Goal: Task Accomplishment & Management: Use online tool/utility

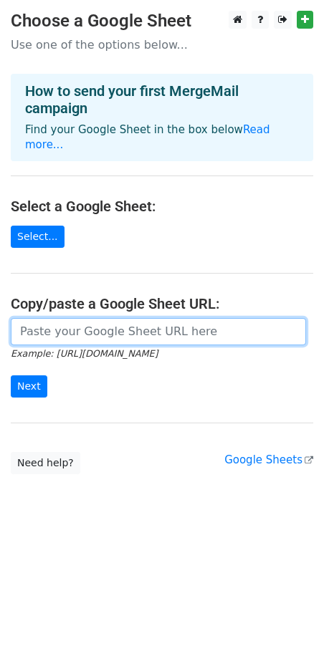
click at [173, 322] on input "url" at bounding box center [158, 331] width 295 height 27
paste input "https://docs.google.com/spreadsheets/d/1lVY-VG0xjRDNn6rZsC5lYajN-Agm2eX0n8oNg80…"
type input "https://docs.google.com/spreadsheets/d/1lVY-VG0xjRDNn6rZsC5lYajN-Agm2eX0n8oNg80…"
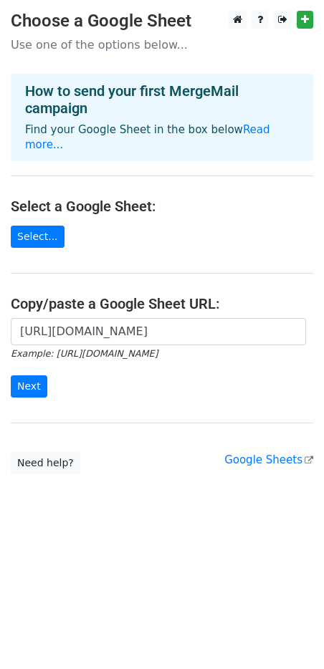
scroll to position [0, 0]
click at [36, 375] on input "Next" at bounding box center [29, 386] width 37 height 22
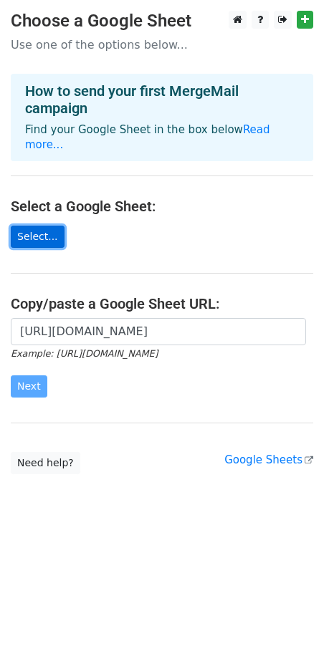
click at [41, 226] on link "Select..." at bounding box center [38, 237] width 54 height 22
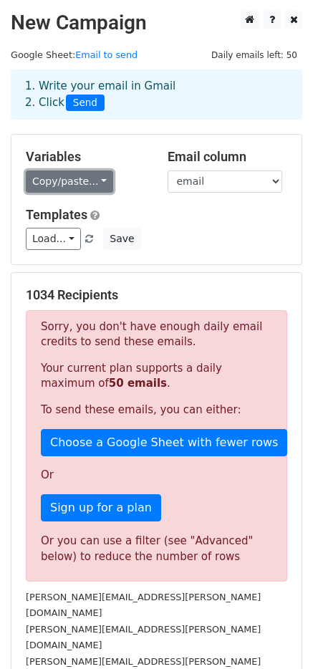
click at [72, 182] on link "Copy/paste..." at bounding box center [69, 181] width 87 height 22
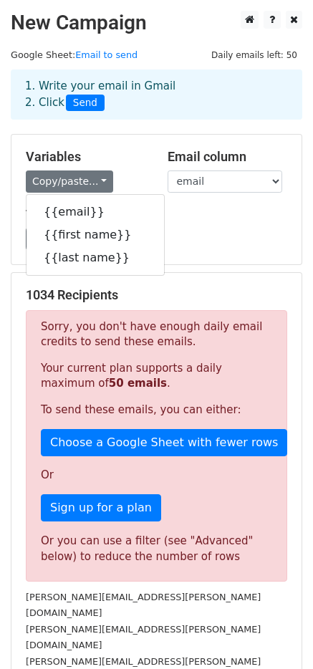
click at [175, 231] on div "Load... No templates saved Save" at bounding box center [156, 239] width 283 height 22
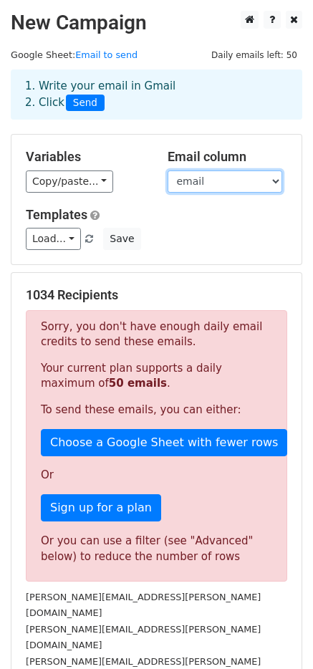
click at [232, 179] on select "email first name last name" at bounding box center [225, 181] width 115 height 22
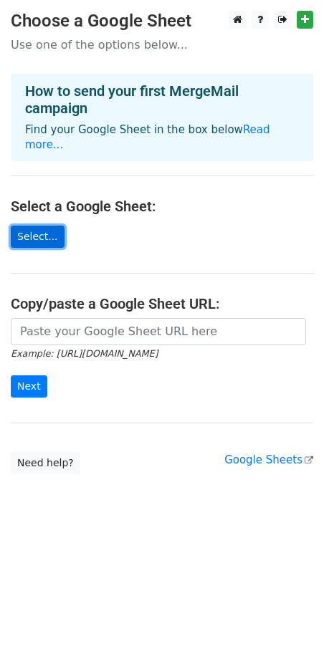
click at [36, 226] on link "Select..." at bounding box center [38, 237] width 54 height 22
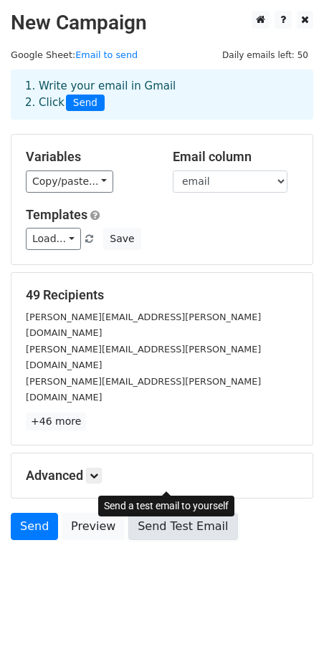
click at [181, 513] on link "Send Test Email" at bounding box center [182, 526] width 109 height 27
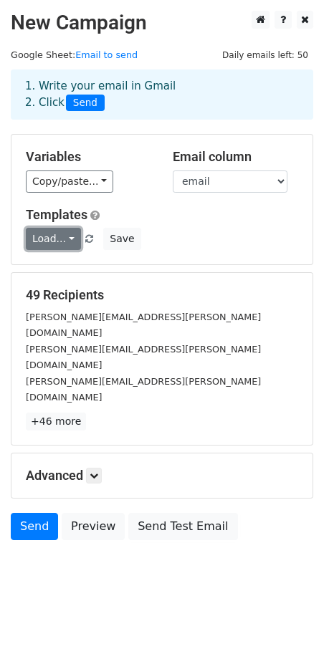
click at [67, 244] on link "Load..." at bounding box center [53, 239] width 55 height 22
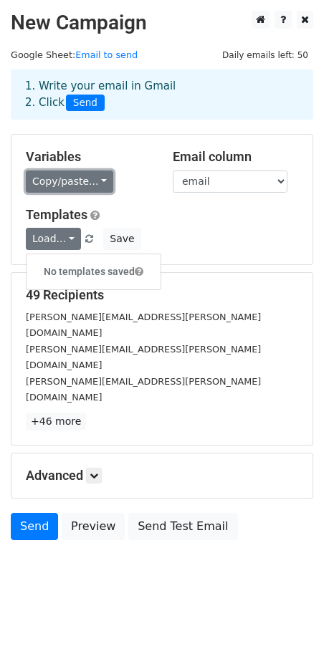
click at [92, 186] on link "Copy/paste..." at bounding box center [69, 181] width 87 height 22
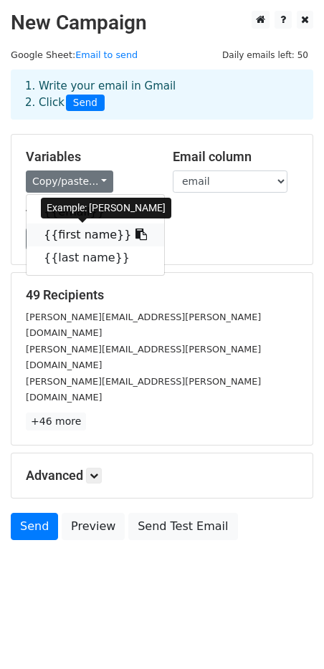
click at [80, 231] on link "{{first name}}" at bounding box center [96, 234] width 138 height 23
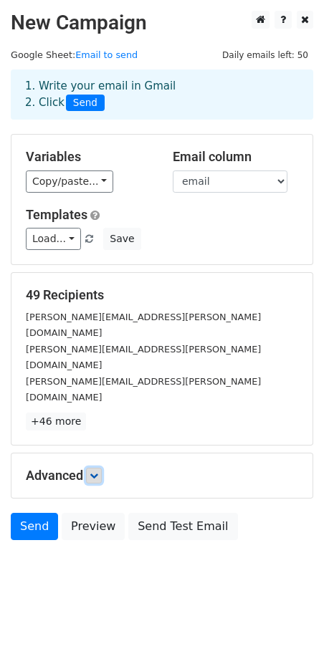
click at [98, 471] on icon at bounding box center [94, 475] width 9 height 9
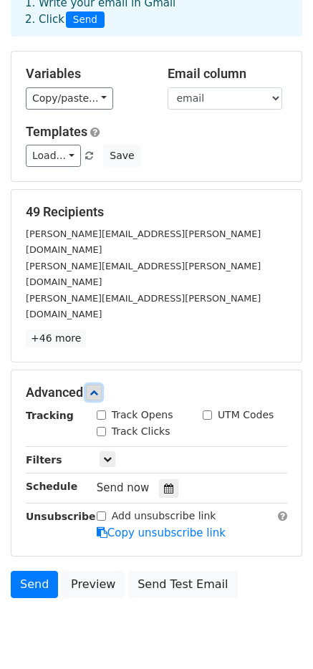
scroll to position [85, 0]
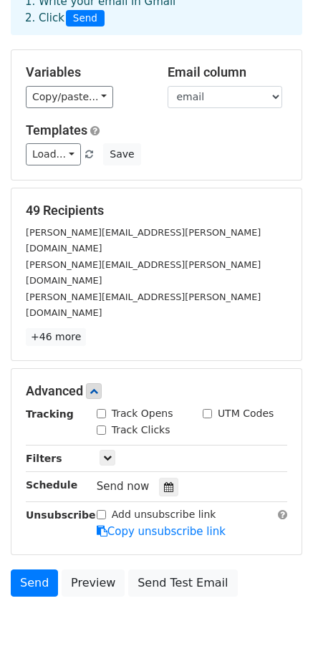
click at [104, 409] on input "Track Opens" at bounding box center [101, 413] width 9 height 9
checkbox input "true"
click at [105, 425] on input "Track Clicks" at bounding box center [101, 429] width 9 height 9
checkbox input "true"
click at [164, 482] on icon at bounding box center [168, 487] width 9 height 10
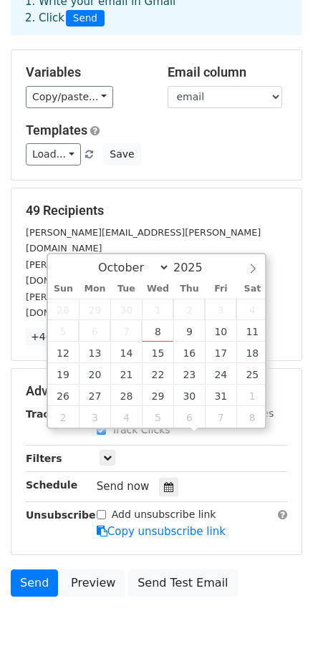
click at [216, 477] on div "Send now" at bounding box center [181, 486] width 168 height 19
click at [203, 227] on div "[PERSON_NAME][EMAIL_ADDRESS][PERSON_NAME][DOMAIN_NAME]" at bounding box center [156, 240] width 283 height 32
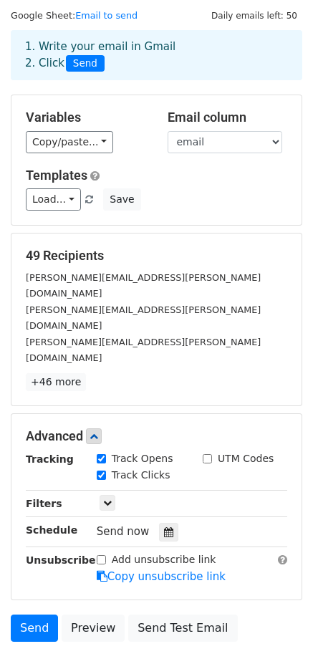
scroll to position [0, 0]
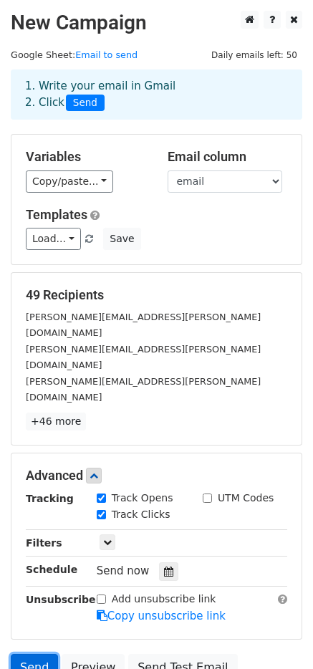
click at [39, 654] on link "Send" at bounding box center [34, 667] width 47 height 27
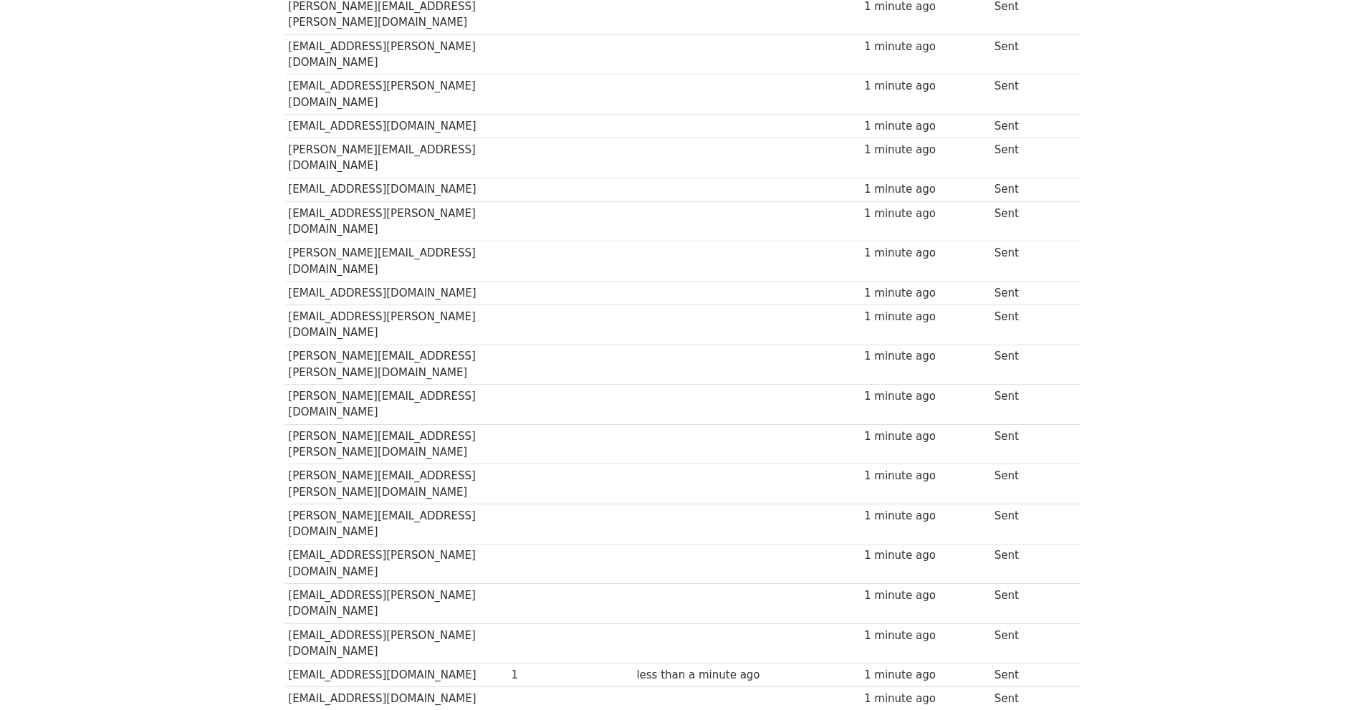
scroll to position [821, 0]
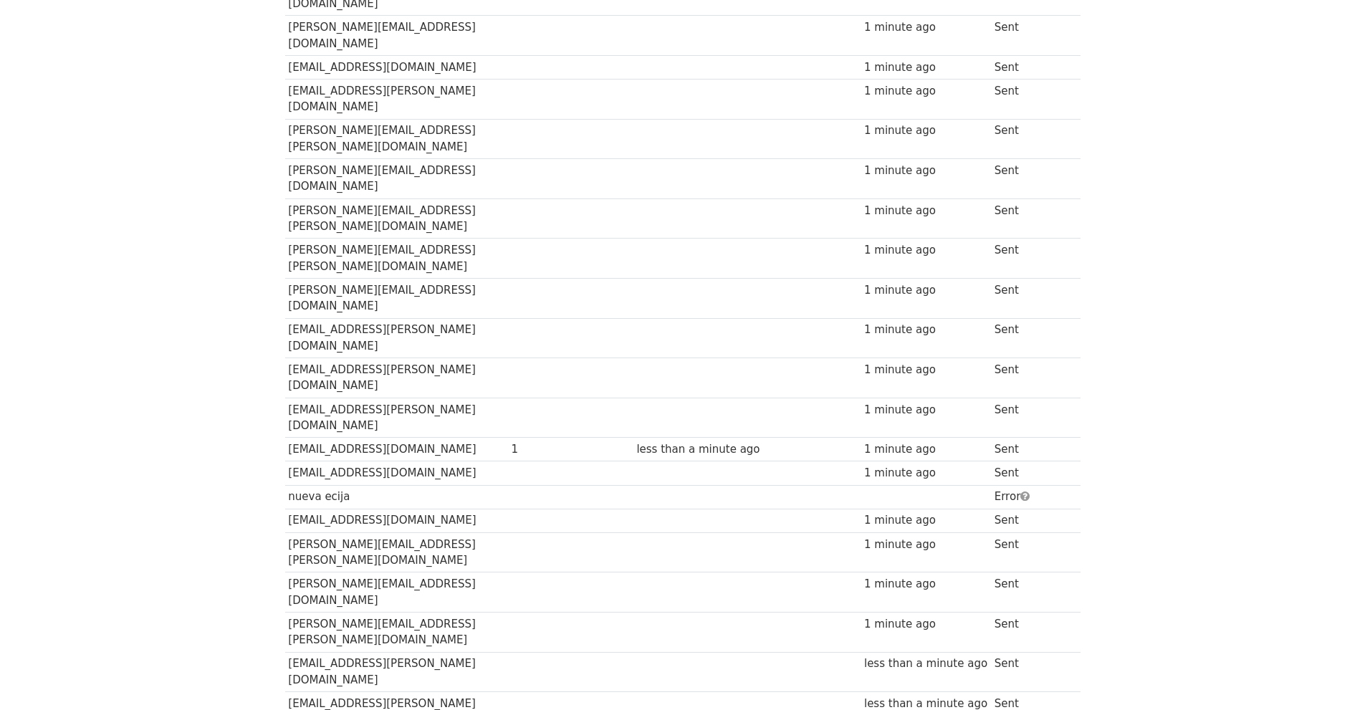
scroll to position [788, 0]
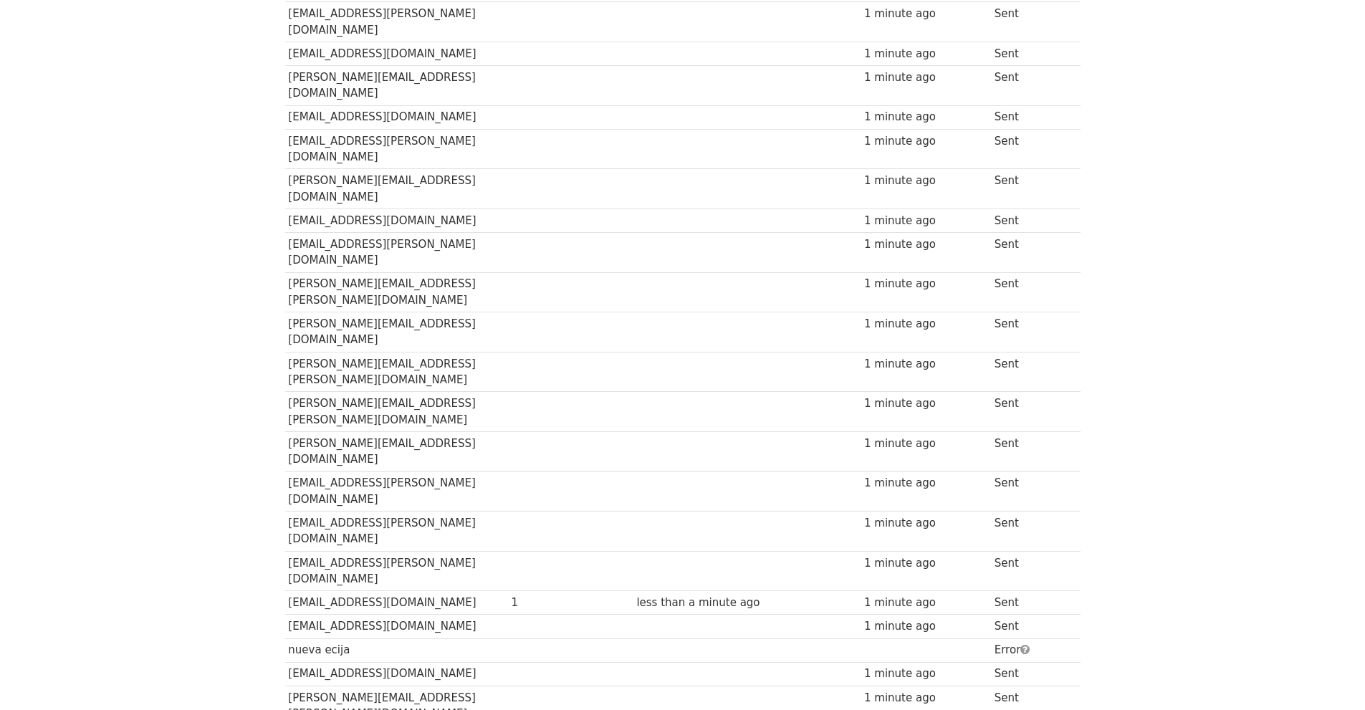
scroll to position [534, 0]
